Goal: Check status: Check status

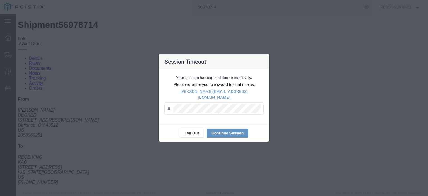
scroll to position [18, 0]
click at [194, 129] on button "Log Out" at bounding box center [192, 133] width 24 height 9
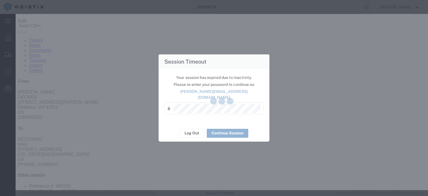
click at [194, 130] on div at bounding box center [222, 102] width 412 height 176
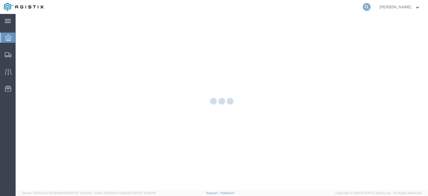
click at [370, 9] on icon at bounding box center [367, 7] width 8 height 8
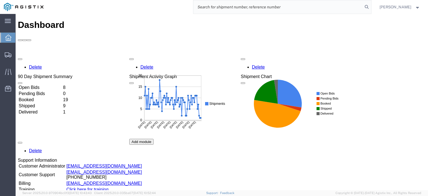
paste input "56997183"
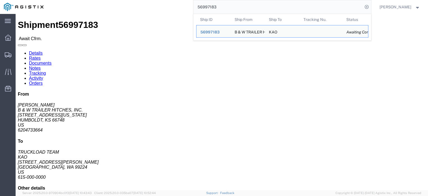
drag, startPoint x: 43, startPoint y: 57, endPoint x: -1, endPoint y: 58, distance: 43.8
click html "Shipment 56997183 Await Cfrm. Details Rates Documents Notes Tracking Activity O…"
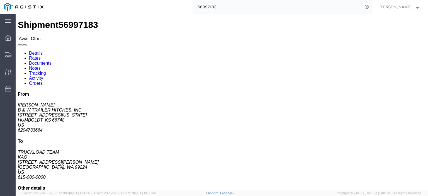
drag, startPoint x: 32, startPoint y: 72, endPoint x: 62, endPoint y: 92, distance: 35.6
click div "Shipment Detail Ship From B & W TRAILER HITCHES, INC. ([PERSON_NAME]) [STREET_A…"
drag, startPoint x: 49, startPoint y: 59, endPoint x: 4, endPoint y: 60, distance: 45.4
click div "Ship From B & W TRAILER HITCHES, INC. ([PERSON_NAME]) [STREET_ADDRESS][US_STATE…"
copy address "[STREET_ADDRESS][US_STATE]"
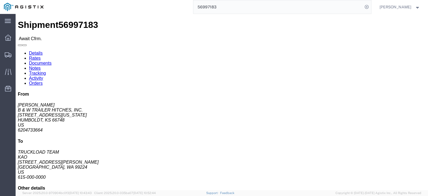
click span "56997183"
copy span "56997183"
drag, startPoint x: 44, startPoint y: 62, endPoint x: 6, endPoint y: 60, distance: 38.3
click div "Ship From B & W TRAILER HITCHES, INC. ([PERSON_NAME]) [STREET_ADDRESS][US_STATE…"
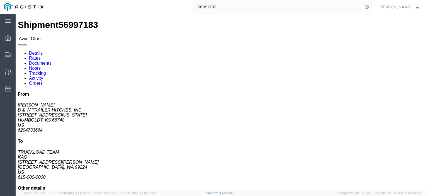
click address "B & W TRAILER HITCHES, INC. ([PERSON_NAME]) [STREET_ADDRESS][US_STATE] 62047336…"
drag, startPoint x: 42, startPoint y: 58, endPoint x: 1, endPoint y: 59, distance: 41.2
click div "Ship From B & W TRAILER HITCHES, INC. ([PERSON_NAME]) [STREET_ADDRESS][US_STATE…"
copy address "[STREET_ADDRESS][US_STATE]"
drag, startPoint x: 112, startPoint y: 65, endPoint x: 80, endPoint y: 65, distance: 31.2
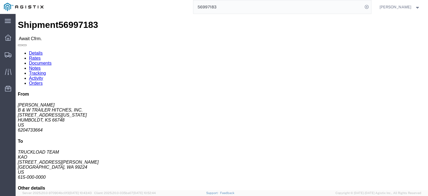
click address "KAO (TRUCKLOAD TEAM) 8438 [STREET_ADDRESS][PERSON_NAME] 615-000-0000 [EMAIL_ADD…"
copy address "[STREET_ADDRESS][PERSON_NAME]"
drag, startPoint x: 89, startPoint y: 58, endPoint x: 76, endPoint y: 51, distance: 14.9
click div "Ship To KAO (TRUCKLOAD TEAM) 8438 [STREET_ADDRESS][PERSON_NAME] 615-000-0000 [E…"
copy address "KAO (TRUCKLOAD TEAM) 8438"
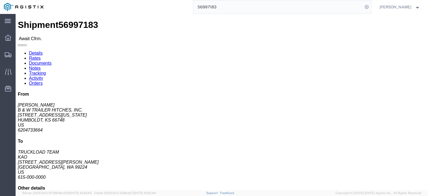
drag, startPoint x: 116, startPoint y: 72, endPoint x: 77, endPoint y: 72, distance: 38.7
click div "Ship To KAO (TRUCKLOAD TEAM) 8438 [STREET_ADDRESS][PERSON_NAME] 615-000-0000 [E…"
copy address "[GEOGRAPHIC_DATA], WA 99224"
drag, startPoint x: 122, startPoint y: 87, endPoint x: 77, endPoint y: 87, distance: 44.8
click div "Ship To KAO (TRUCKLOAD TEAM) 8438 [STREET_ADDRESS][PERSON_NAME] 615-000-0000 [E…"
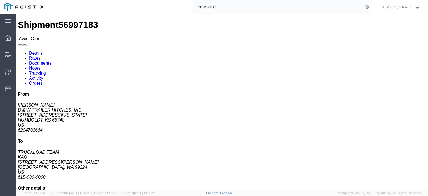
copy address "[EMAIL_ADDRESS][DOMAIN_NAME]"
click link "Notes"
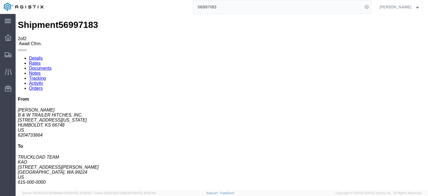
click at [31, 56] on link "Details" at bounding box center [36, 58] width 14 height 5
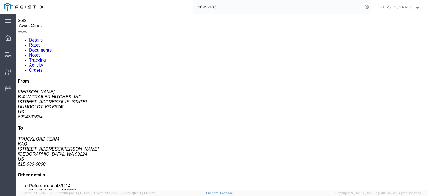
scroll to position [28, 0]
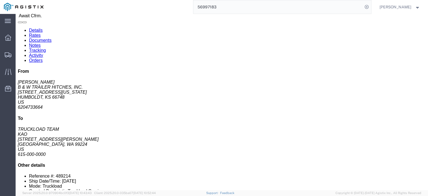
click link "Rates"
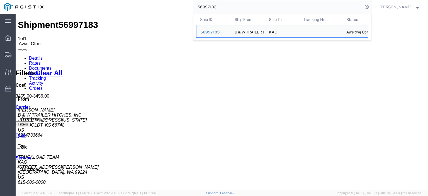
drag, startPoint x: 234, startPoint y: 7, endPoint x: 165, endPoint y: -4, distance: 69.4
click at [165, 0] on html "main_menu Created with Sketch. Collapse Menu Dashboard Shipments Traffic Resour…" at bounding box center [214, 98] width 428 height 196
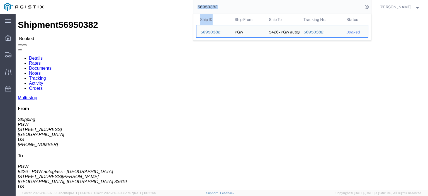
drag, startPoint x: 241, startPoint y: 14, endPoint x: 211, endPoint y: 8, distance: 30.5
click at [211, 8] on form "56950382 Ship ID Ship From Ship To Tracking Nu. Status Ship ID 56950382 Ship Fr…" at bounding box center [282, 7] width 178 height 14
drag, startPoint x: 238, startPoint y: 4, endPoint x: 174, endPoint y: 1, distance: 63.8
click at [180, 5] on div "56950382 Ship ID Ship From Ship To Tracking Nu. Status Ship ID 56950382 Ship Fr…" at bounding box center [209, 7] width 324 height 14
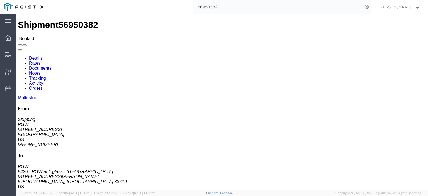
paste input "6"
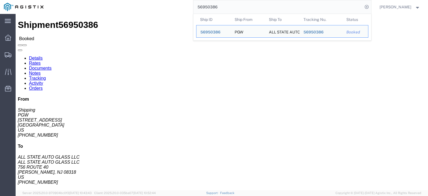
drag, startPoint x: 246, startPoint y: 2, endPoint x: 193, endPoint y: 0, distance: 53.5
click at [193, 0] on html "main_menu Created with Sketch. Collapse Menu Dashboard Shipments Traffic Resour…" at bounding box center [214, 98] width 428 height 196
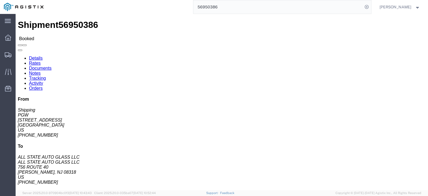
paste input "7008264"
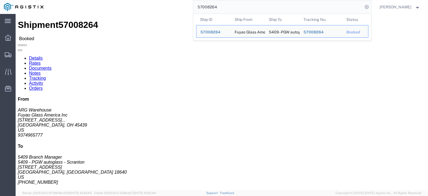
drag, startPoint x: 42, startPoint y: 65, endPoint x: 3, endPoint y: 66, distance: 38.4
click div "Ship From Fuyao Glass America Inc (ARG Warehouse) FUYA [STREET_ADDRESS][PERSON_…"
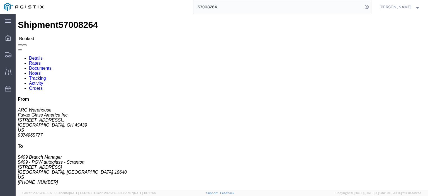
drag, startPoint x: 119, startPoint y: 65, endPoint x: 77, endPoint y: 64, distance: 42.6
click div "Ship To 5409 - PGW autoglass - Scranton (5409 Branch Manager) [STREET_ADDRESS] …"
click link "Rates"
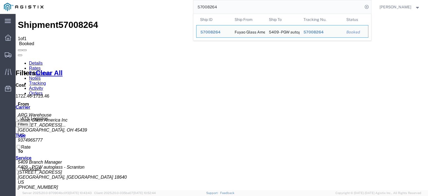
drag, startPoint x: 231, startPoint y: 9, endPoint x: 173, endPoint y: -10, distance: 61.0
click at [173, 0] on html "main_menu Created with Sketch. Collapse Menu Dashboard Shipments Traffic Resour…" at bounding box center [214, 98] width 428 height 196
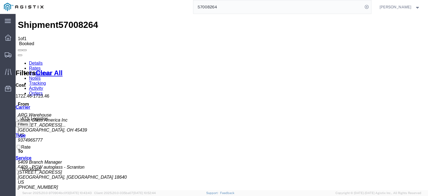
paste input "10934"
type input "57010934"
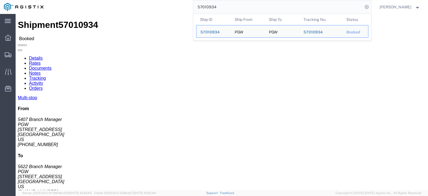
drag, startPoint x: 52, startPoint y: 66, endPoint x: 3, endPoint y: 66, distance: 48.2
click div "Ship From PGW (5407 Branch Manager) [STREET_ADDRESS] [PHONE_NUMBER] [EMAIL_ADDR…"
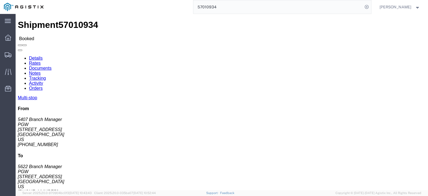
copy address "[STREET_ADDRESS]"
drag, startPoint x: 101, startPoint y: 72, endPoint x: 76, endPoint y: 66, distance: 26.1
click div "Ship To PGW (5622 Branch Manager) [STREET_ADDRESS] [PHONE_NUMBER] [EMAIL_ADDRES…"
copy address "[STREET_ADDRESS]"
drag, startPoint x: 89, startPoint y: 58, endPoint x: 79, endPoint y: 53, distance: 11.6
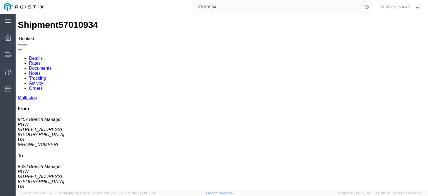
click div "Ship To PGW (5622 Branch Manager) [STREET_ADDRESS] [PHONE_NUMBER] [EMAIL_ADDRES…"
copy address "PGW (5622 Branch Manager) 5622"
drag, startPoint x: 125, startPoint y: 77, endPoint x: 73, endPoint y: 77, distance: 52.1
click div "Ship From PGW (5407 Branch Manager) 5407 [STREET_ADDRESS] [PHONE_NUMBER] [EMAIL…"
click address "PGW (5622 Branch Manager) 5622 [STREET_ADDRESS] [PHONE_NUMBER] [EMAIL_ADDRESS][…"
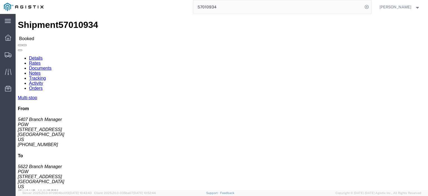
click address "PGW (5622 Branch Manager) 5622 [STREET_ADDRESS] [PHONE_NUMBER] [EMAIL_ADDRESS][…"
drag, startPoint x: 141, startPoint y: 96, endPoint x: 72, endPoint y: 94, distance: 69.7
click div "Ship From PGW (5407 Branch Manager) 5407 [STREET_ADDRESS] [PHONE_NUMBER] [EMAIL…"
click address "PGW (5622 Branch Manager) 5622 [STREET_ADDRESS] [PHONE_NUMBER] [EMAIL_ADDRESS][…"
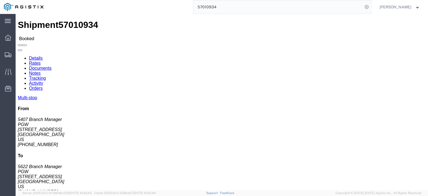
click address "PGW (5622 Branch Manager) 5622 [STREET_ADDRESS] [PHONE_NUMBER] [EMAIL_ADDRESS][…"
drag, startPoint x: 96, startPoint y: 89, endPoint x: 78, endPoint y: 88, distance: 17.6
click div "Ship To PGW (5622 Branch Manager) [STREET_ADDRESS] [PHONE_NUMBER] [EMAIL_ADDRES…"
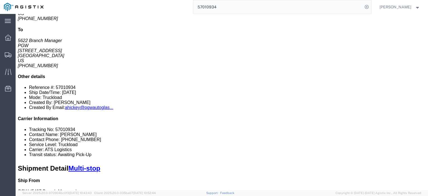
scroll to position [84, 0]
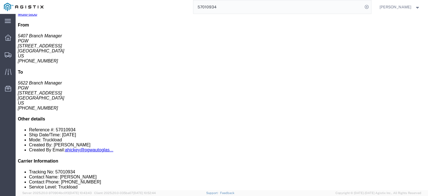
drag, startPoint x: 106, startPoint y: 92, endPoint x: 58, endPoint y: 95, distance: 47.7
click td "PGW [STREET_ADDRESS]"
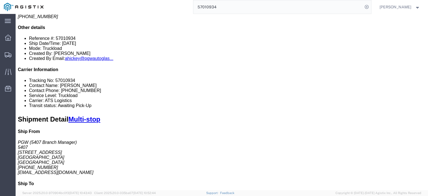
scroll to position [139, 0]
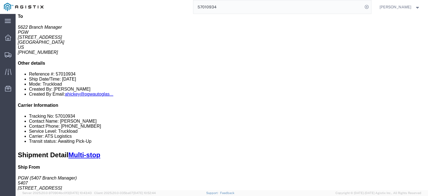
click link "Rates"
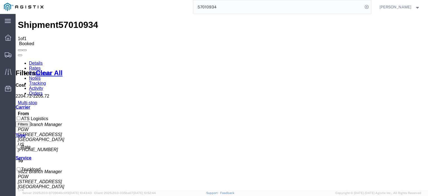
click at [41, 76] on link "Notes" at bounding box center [35, 78] width 12 height 5
